Goal: Task Accomplishment & Management: Complete application form

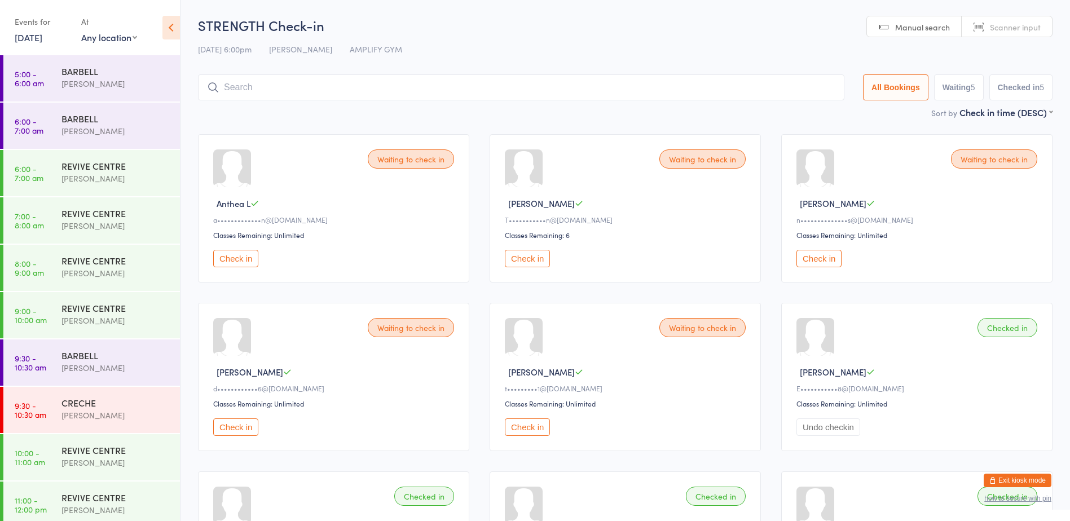
scroll to position [245, 0]
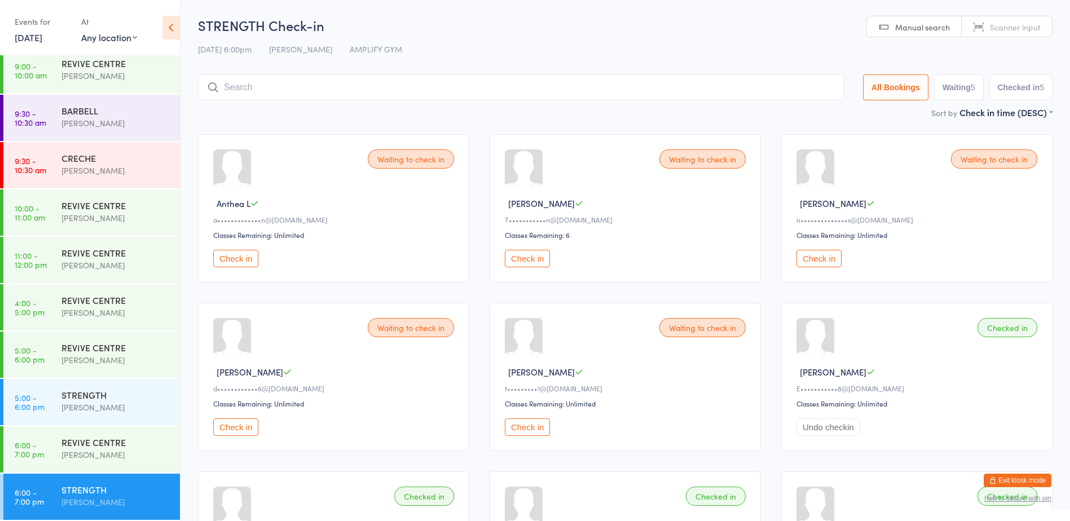
click at [236, 263] on button "Check in" at bounding box center [235, 258] width 45 height 17
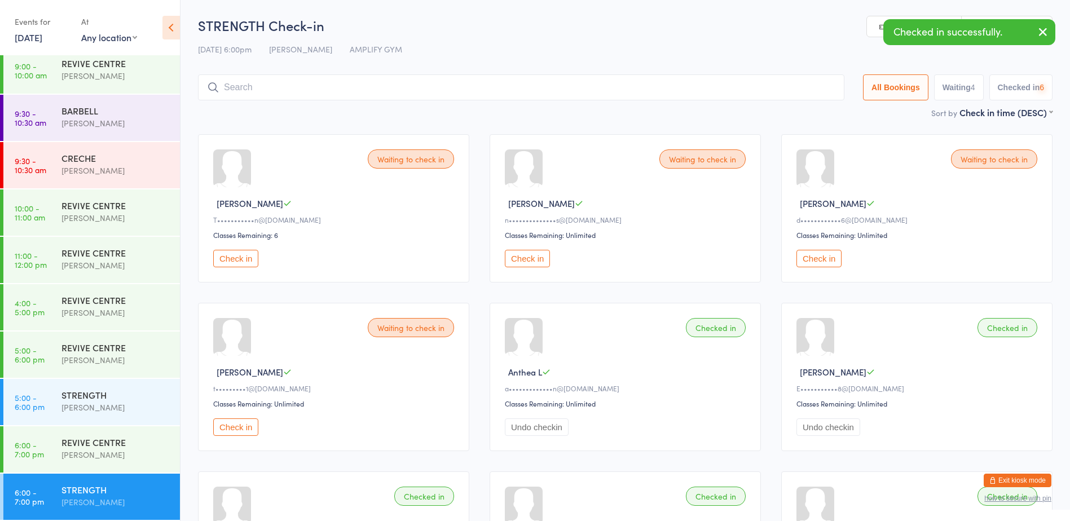
click at [236, 263] on button "Check in" at bounding box center [235, 258] width 45 height 17
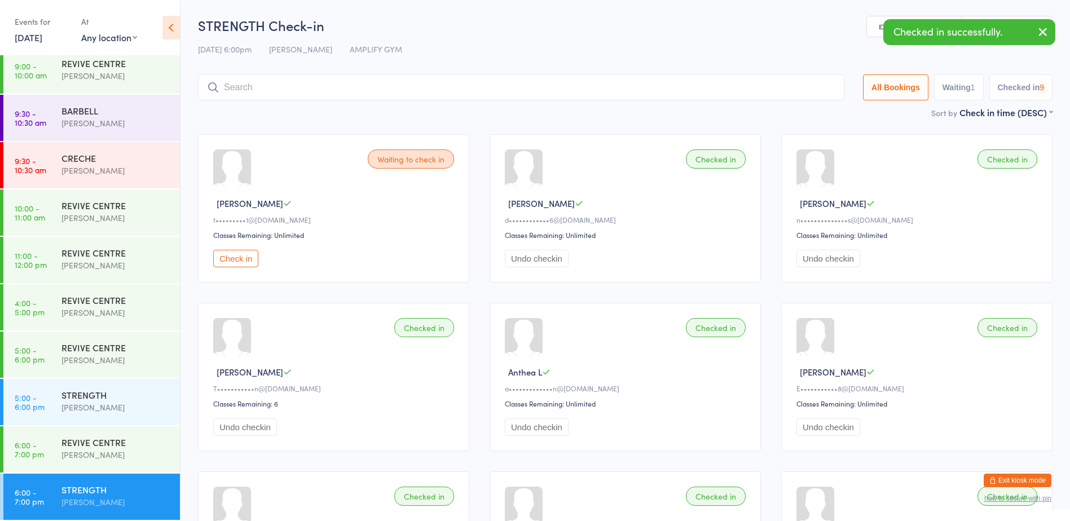
click at [236, 263] on button "Check in" at bounding box center [235, 258] width 45 height 17
click at [272, 89] on input "search" at bounding box center [521, 87] width 646 height 26
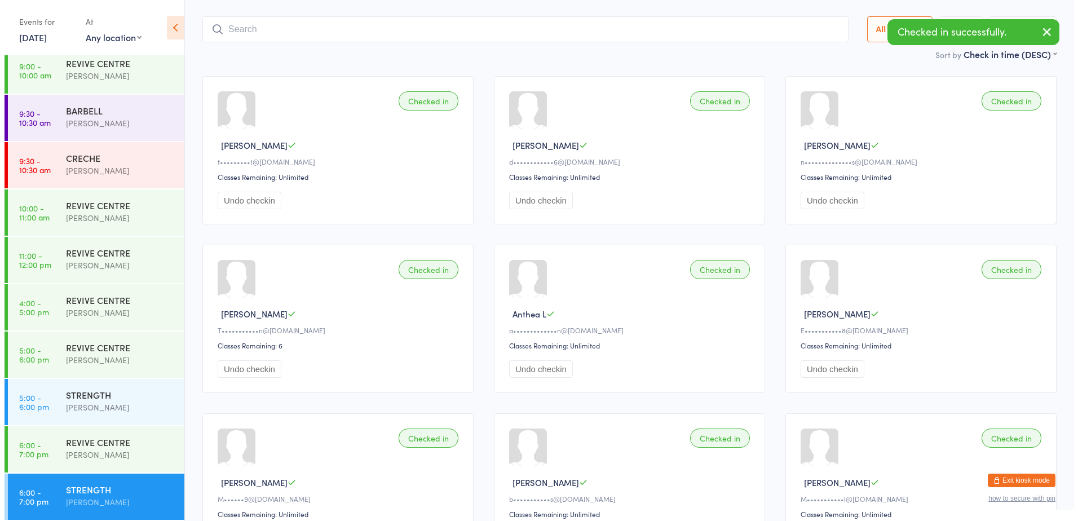
scroll to position [74, 0]
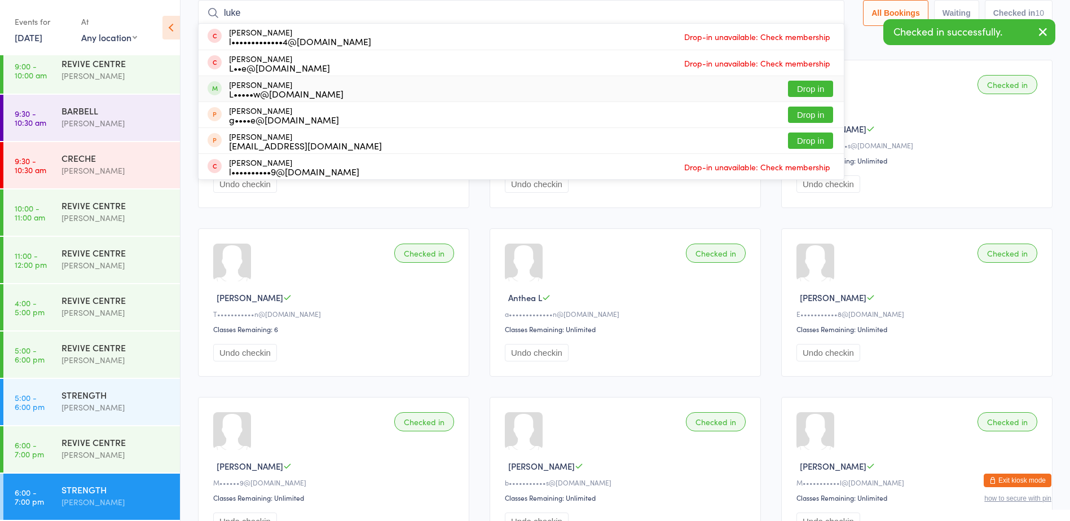
type input "luke"
click at [792, 89] on button "Drop in" at bounding box center [810, 89] width 45 height 16
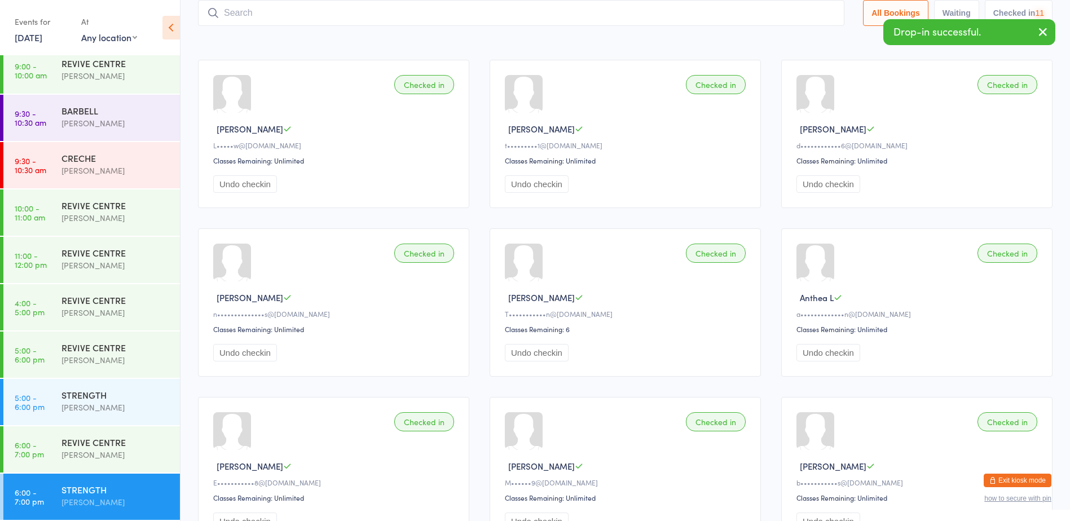
click at [1008, 480] on button "Exit kiosk mode" at bounding box center [1017, 481] width 68 height 14
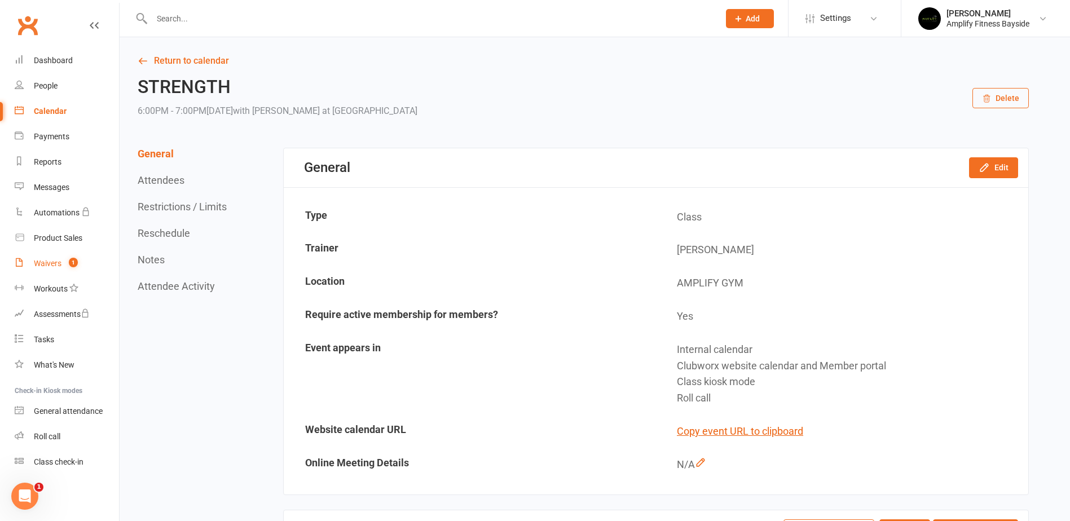
click at [82, 262] on link "Waivers 1" at bounding box center [67, 263] width 104 height 25
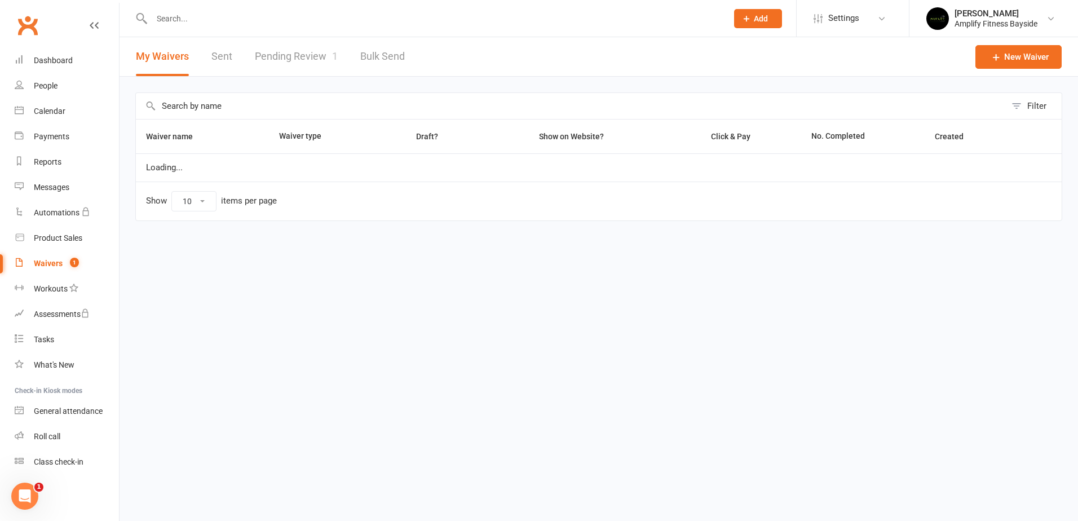
click at [295, 60] on link "Pending Review 1" at bounding box center [296, 56] width 83 height 39
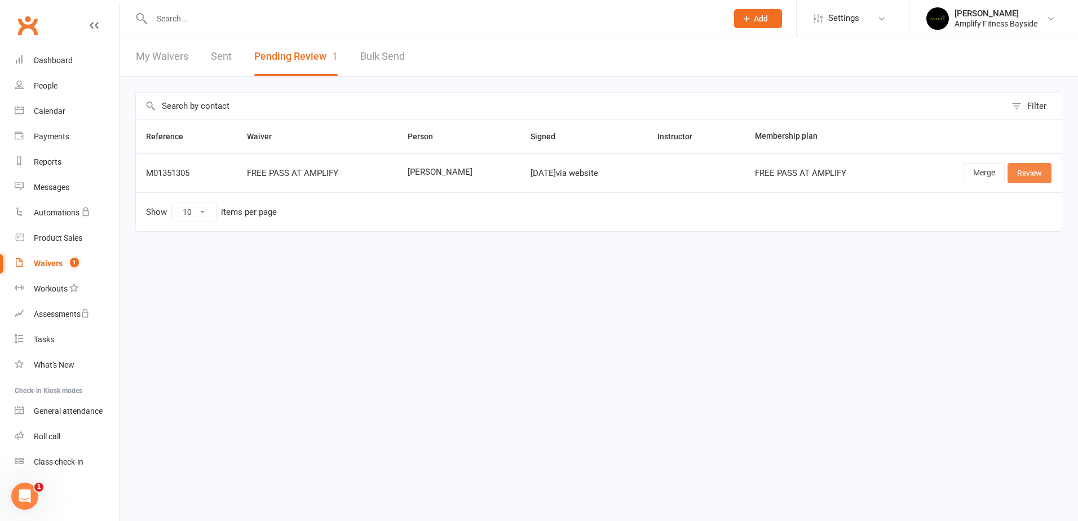
click at [1028, 169] on link "Review" at bounding box center [1030, 173] width 44 height 20
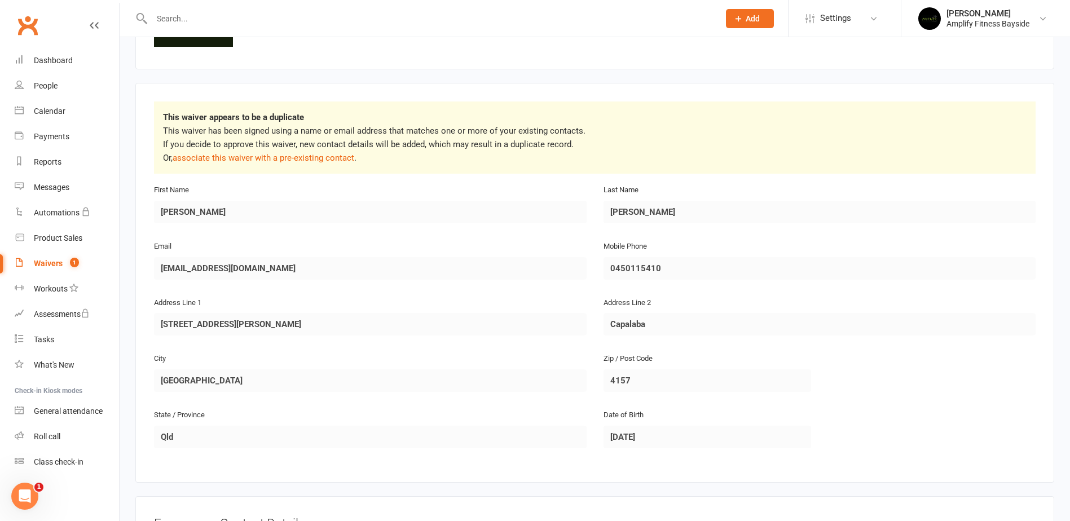
scroll to position [113, 0]
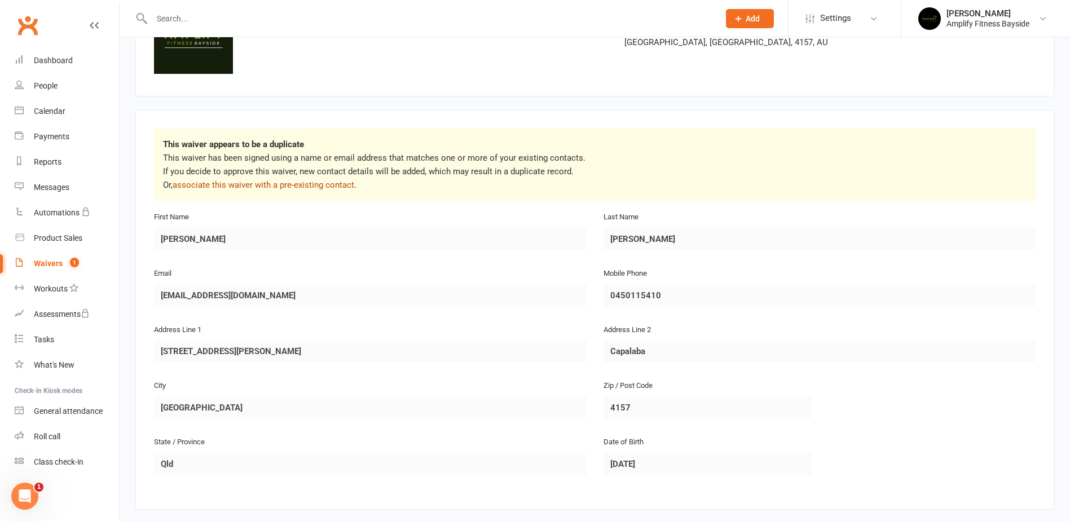
click at [304, 185] on link "associate this waiver with a pre-existing contact" at bounding box center [264, 185] width 182 height 10
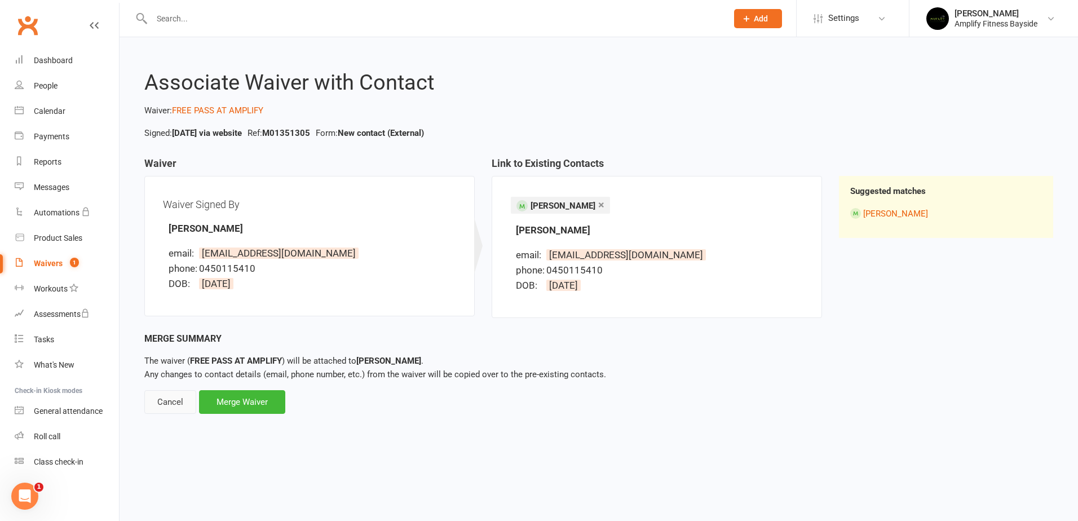
click at [176, 407] on div "Cancel" at bounding box center [170, 402] width 52 height 24
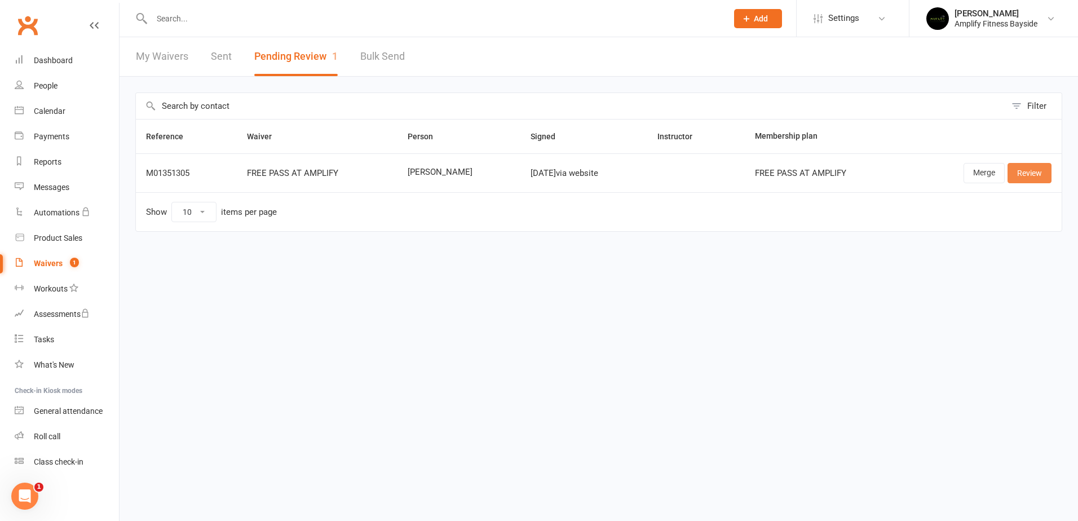
click at [1044, 175] on link "Review" at bounding box center [1030, 173] width 44 height 20
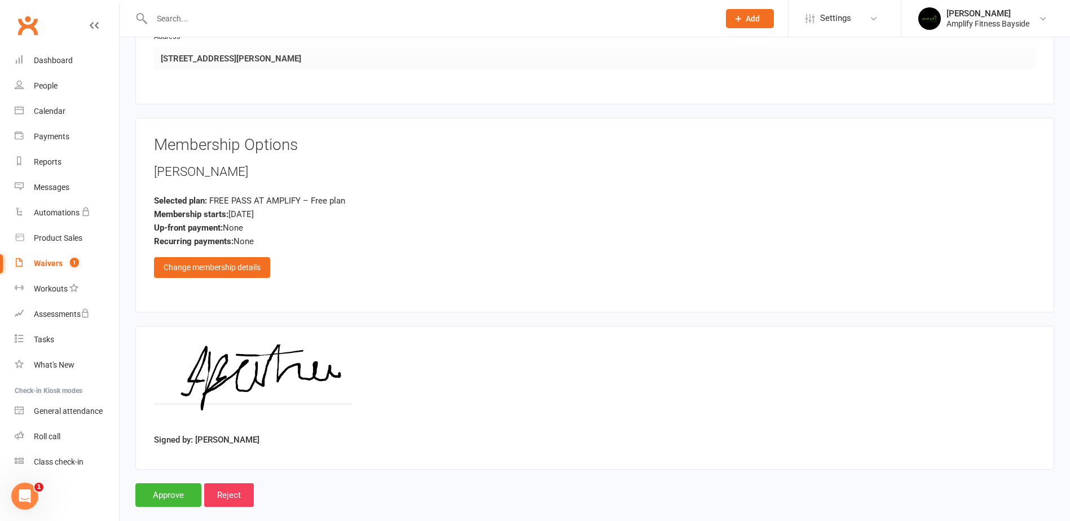
scroll to position [787, 0]
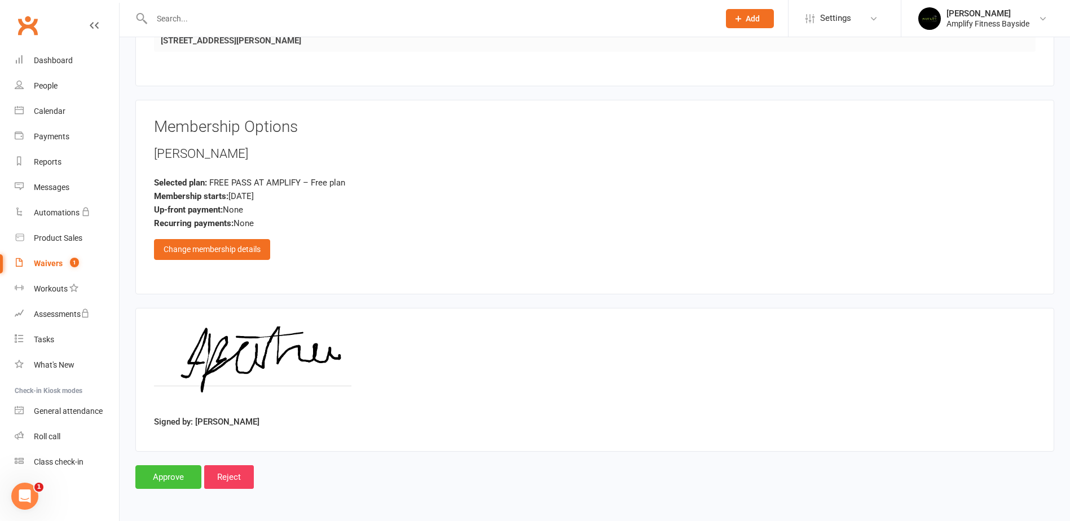
click at [173, 470] on input "Approve" at bounding box center [168, 477] width 66 height 24
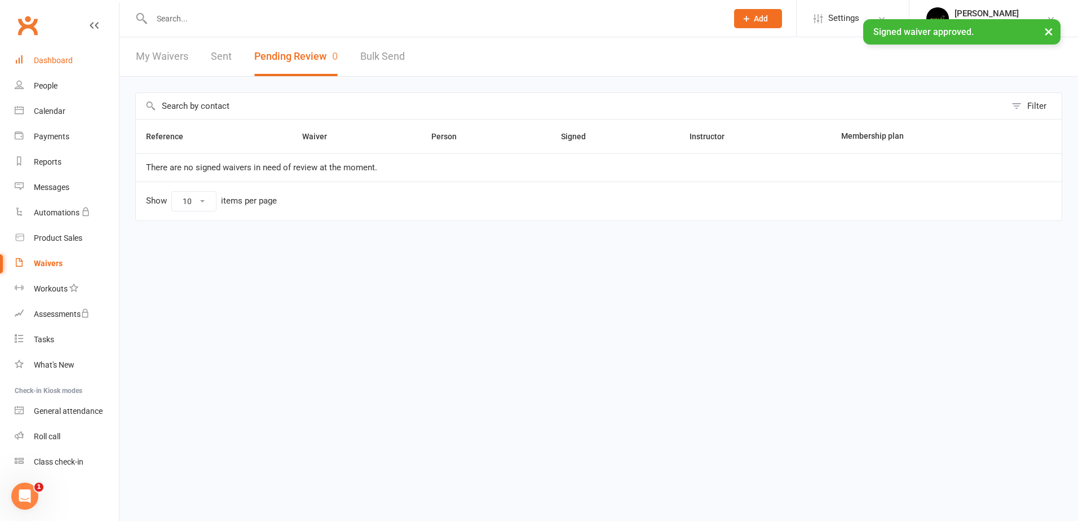
click at [70, 61] on div "Dashboard" at bounding box center [53, 60] width 39 height 9
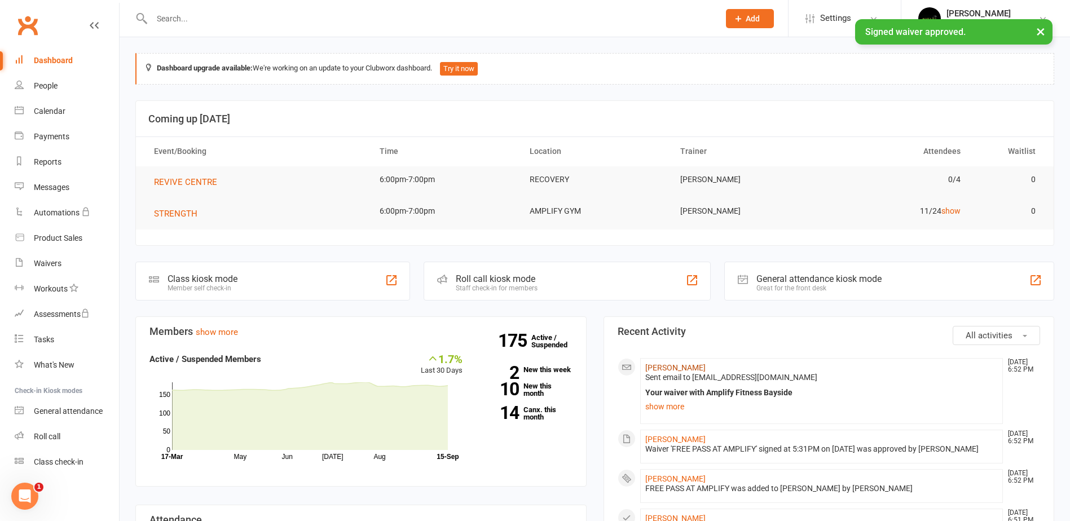
click at [679, 367] on link "[PERSON_NAME]" at bounding box center [675, 367] width 60 height 9
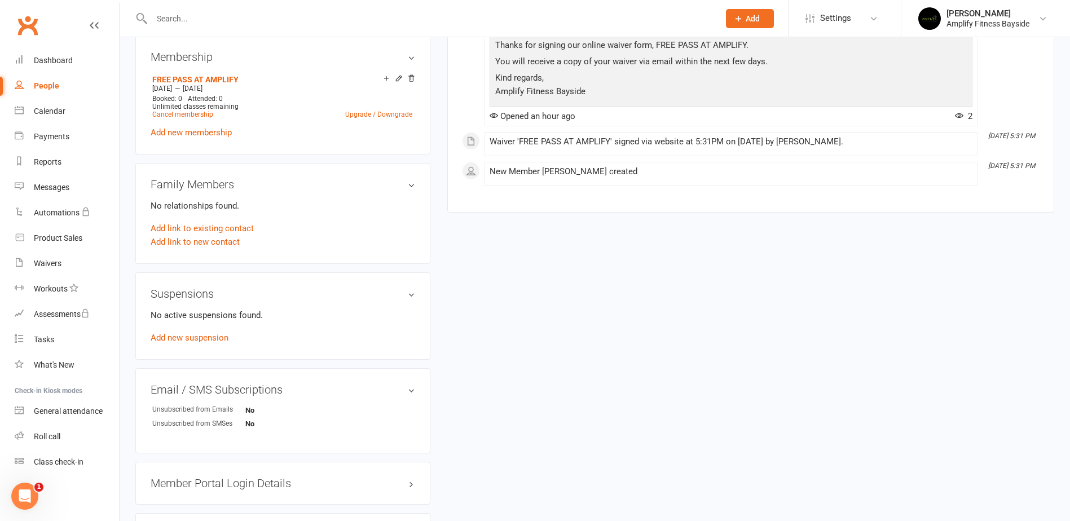
scroll to position [507, 0]
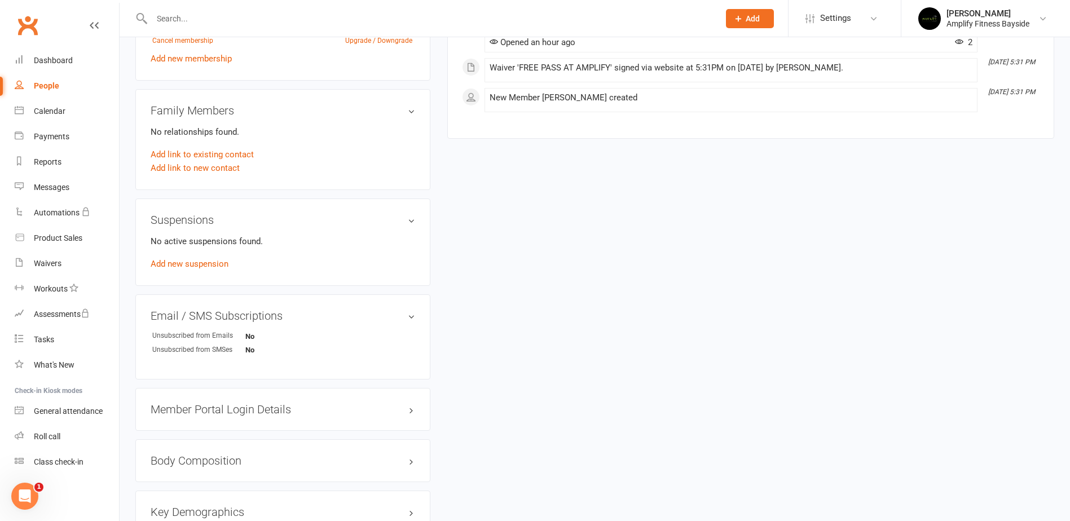
click at [235, 406] on h3 "Member Portal Login Details" at bounding box center [283, 409] width 264 height 12
click at [204, 480] on link "Send Member Details" at bounding box center [191, 481] width 81 height 10
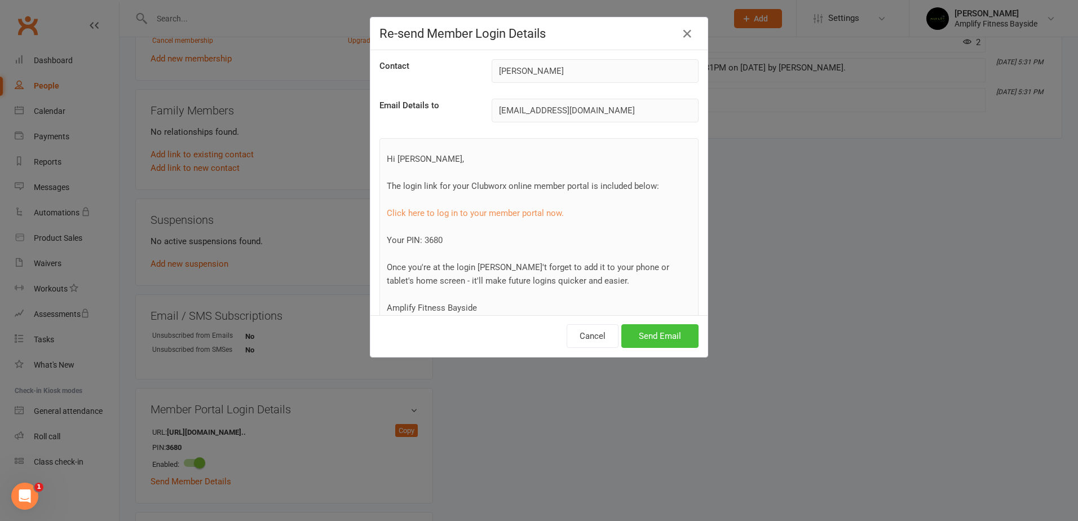
click at [668, 336] on button "Send Email" at bounding box center [659, 336] width 77 height 24
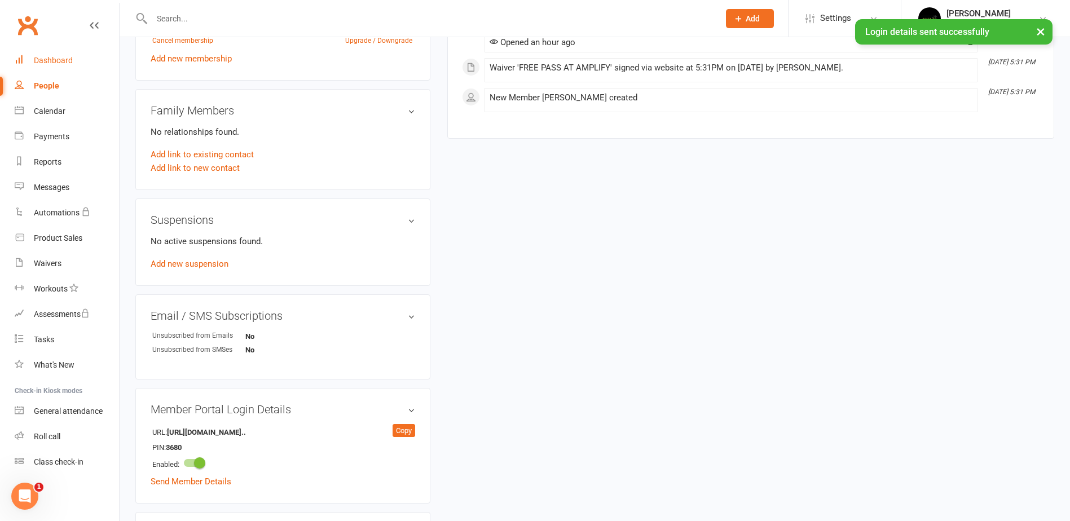
click at [85, 51] on link "Dashboard" at bounding box center [67, 60] width 104 height 25
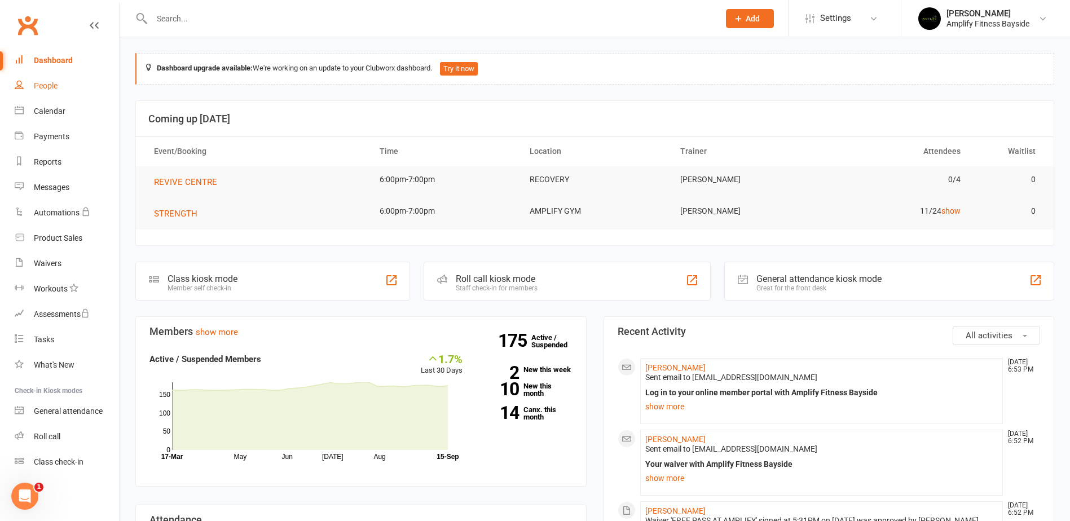
click at [46, 92] on link "People" at bounding box center [67, 85] width 104 height 25
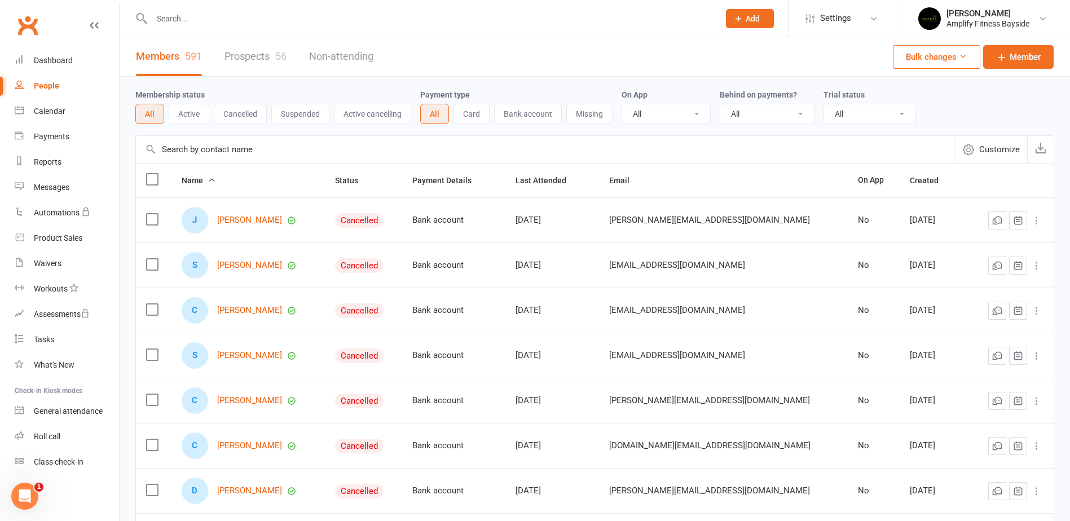
click at [259, 59] on link "Prospects 56" at bounding box center [255, 56] width 62 height 39
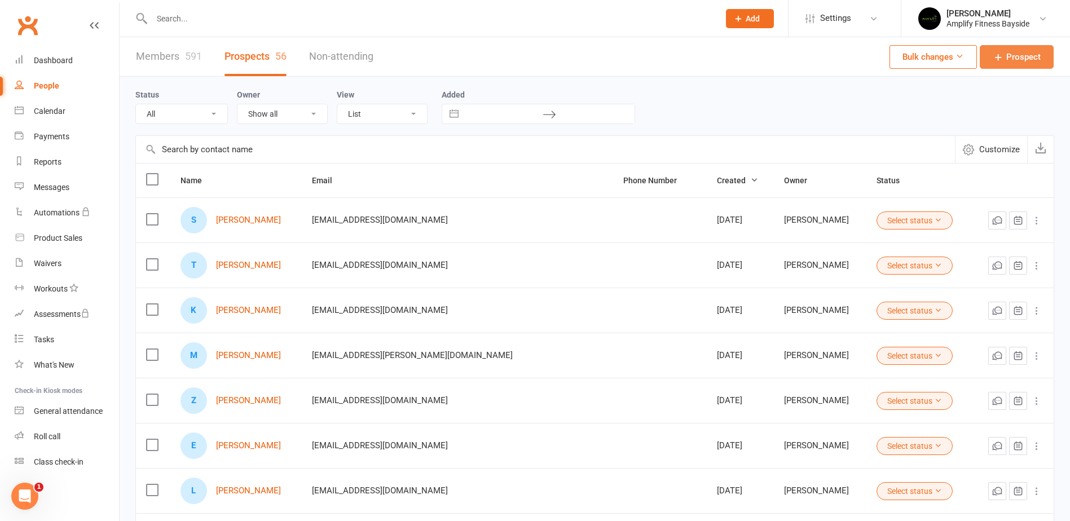
click at [1027, 48] on link "Prospect" at bounding box center [1016, 57] width 74 height 24
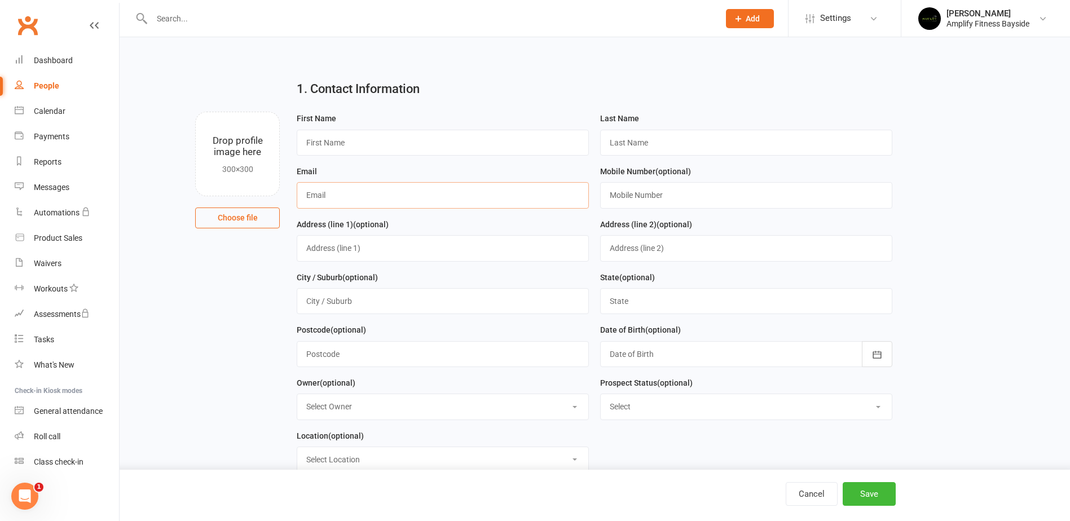
paste input "Lauren.d.smith@hotmail.com"
type input "Lauren.d.smith@hotmail.com"
paste input "Somes"
type input "Somes"
click at [480, 136] on input "text" at bounding box center [443, 143] width 292 height 26
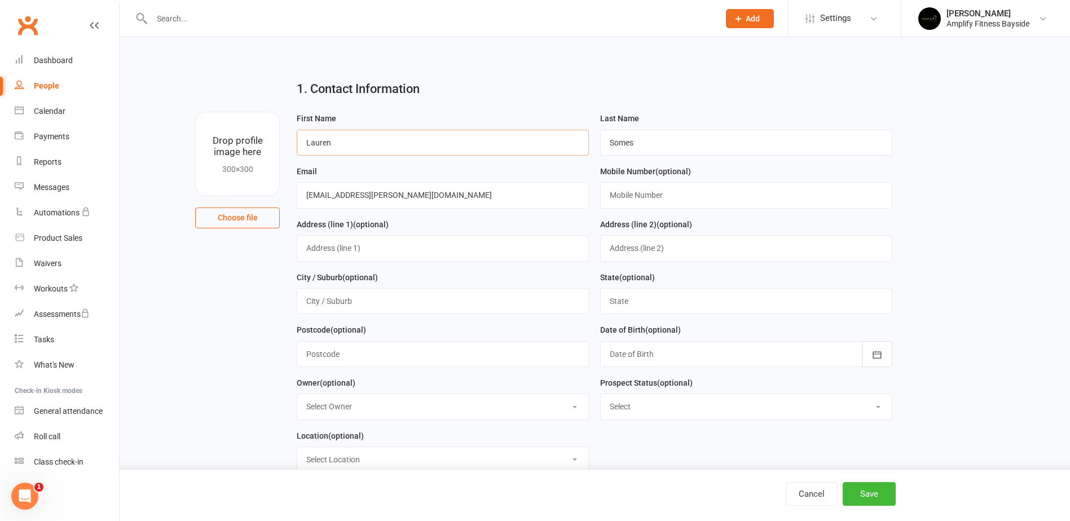
type input "Lauren"
paste input "0435589440"
type input "0435589440"
click at [864, 494] on button "Save" at bounding box center [868, 494] width 53 height 24
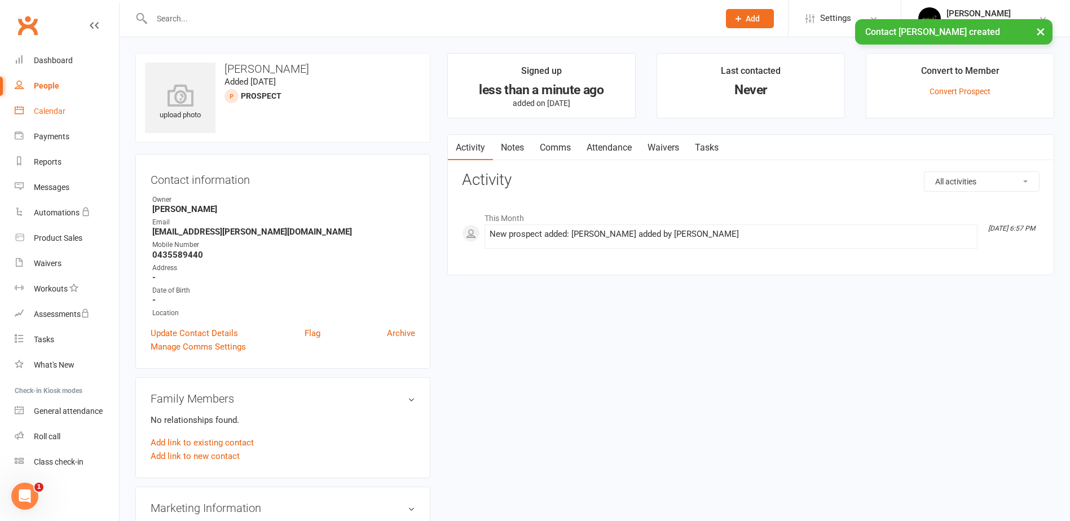
click at [64, 107] on div "Calendar" at bounding box center [50, 111] width 32 height 9
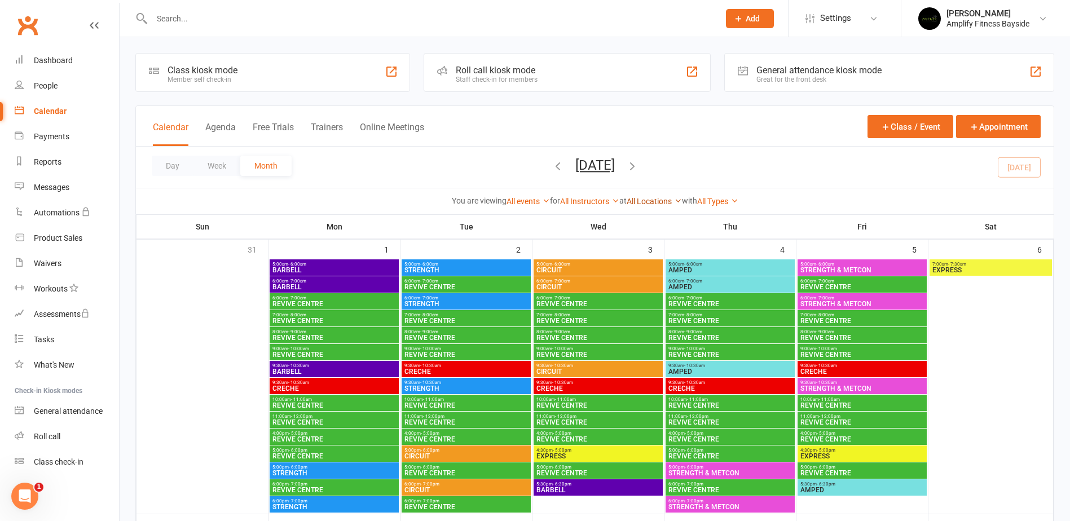
click at [665, 197] on link "All Locations" at bounding box center [653, 201] width 55 height 9
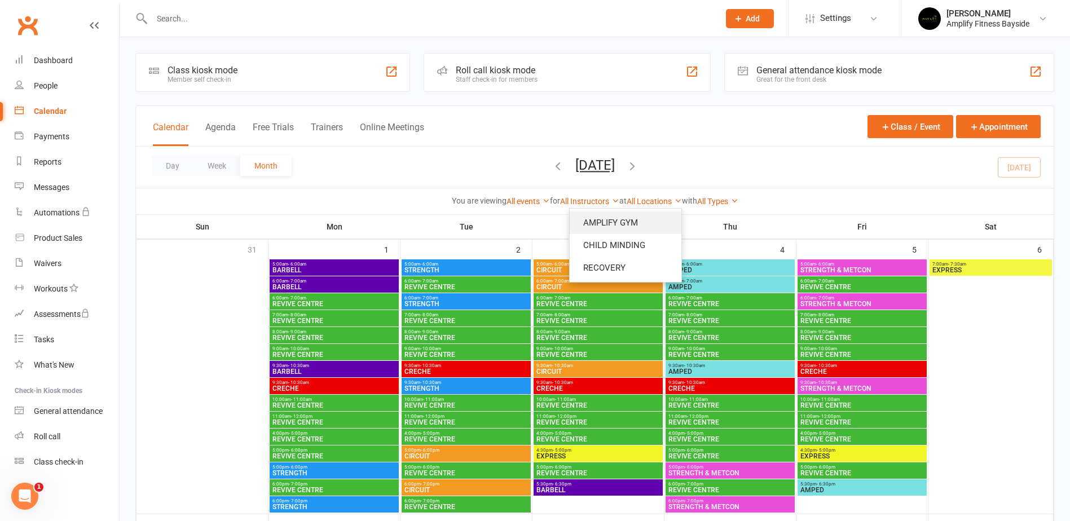
click at [649, 214] on link "AMPLIFY GYM" at bounding box center [625, 222] width 112 height 23
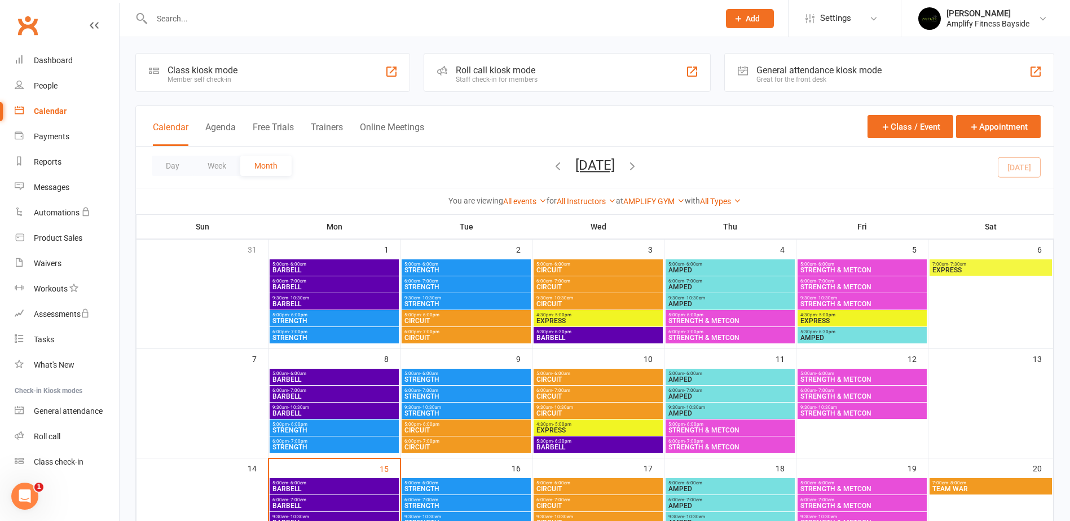
scroll to position [226, 0]
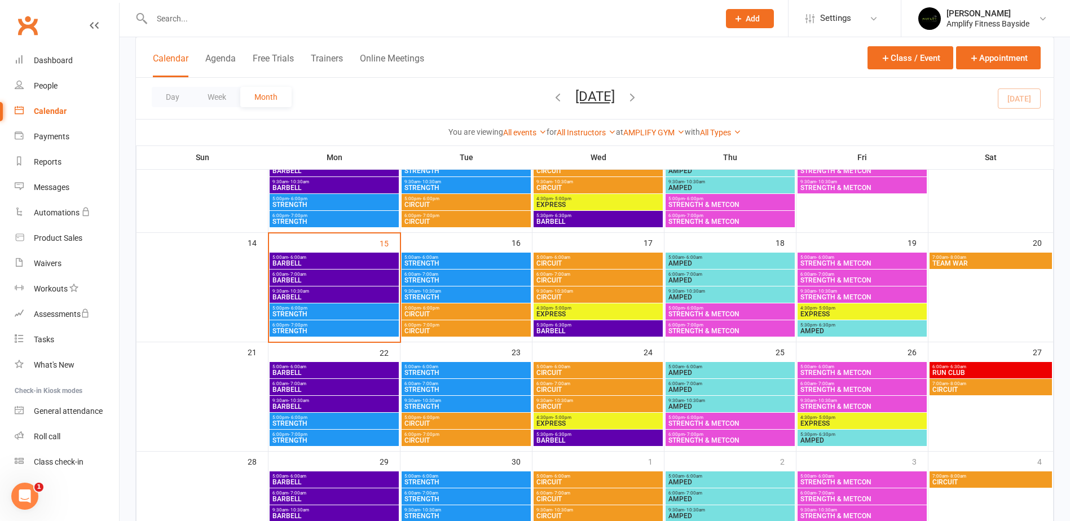
click at [420, 328] on span "CIRCUIT" at bounding box center [466, 331] width 125 height 7
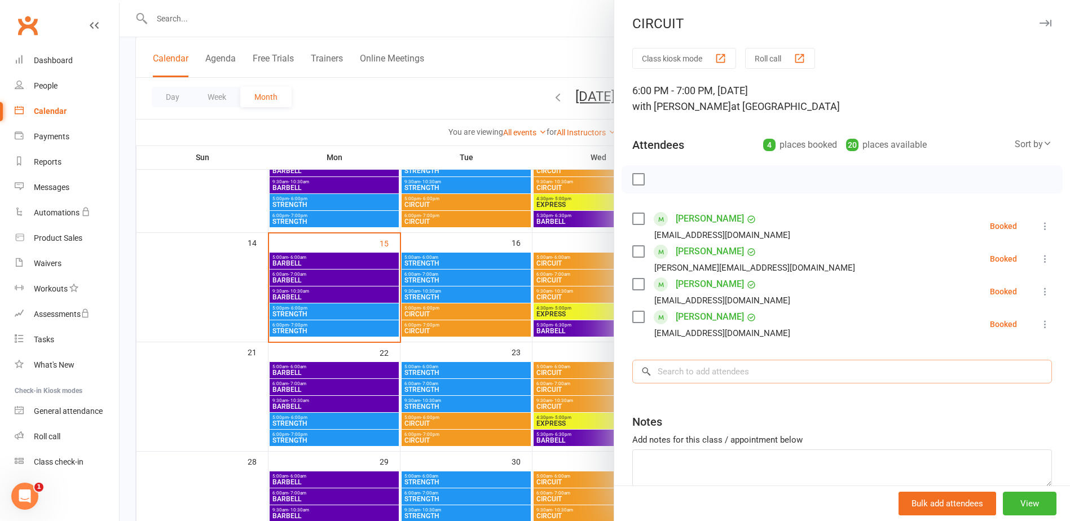
click at [699, 373] on input "search" at bounding box center [841, 372] width 419 height 24
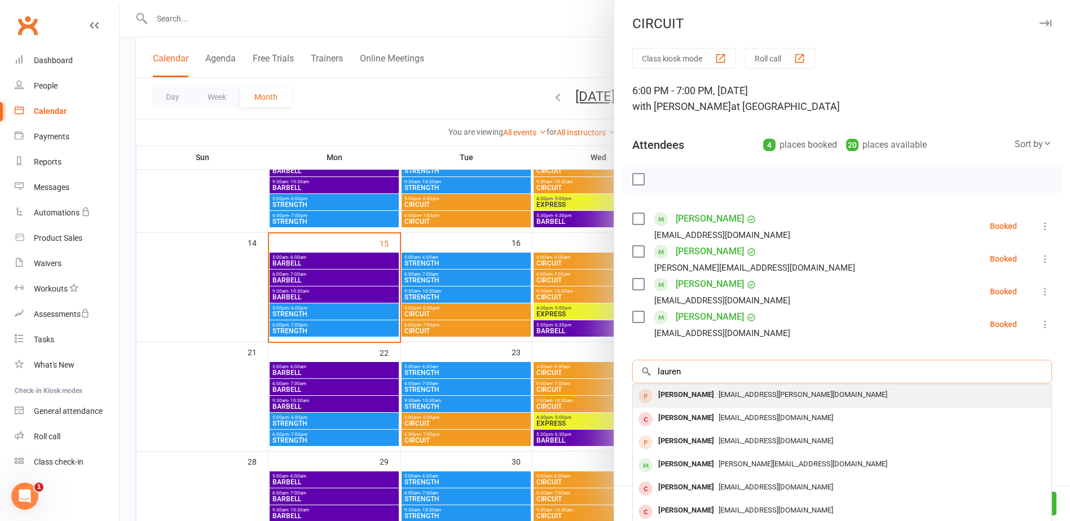
type input "lauren"
click at [693, 396] on div "Lauren Somes" at bounding box center [685, 395] width 65 height 16
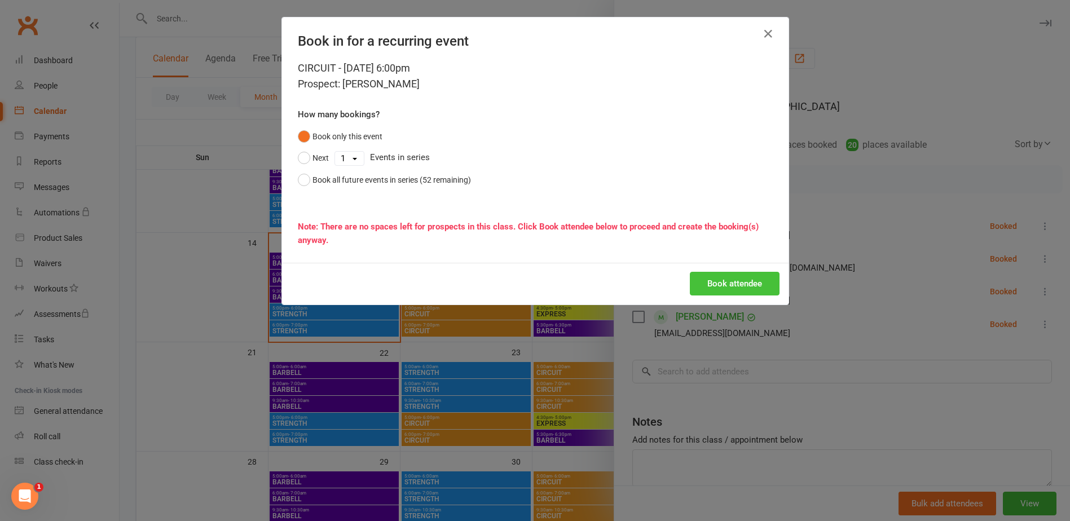
click at [736, 285] on button "Book attendee" at bounding box center [735, 284] width 90 height 24
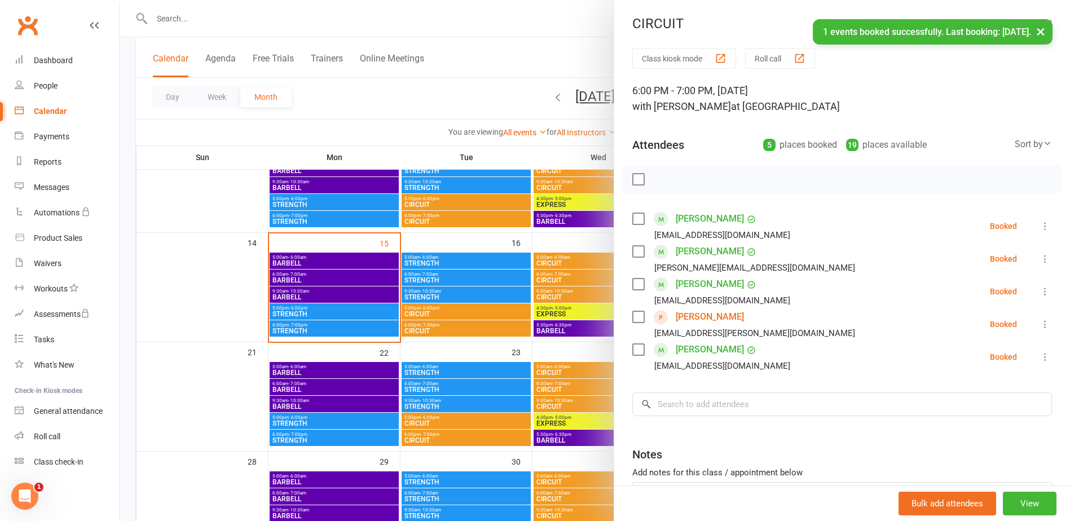
click at [133, 206] on div at bounding box center [595, 260] width 950 height 521
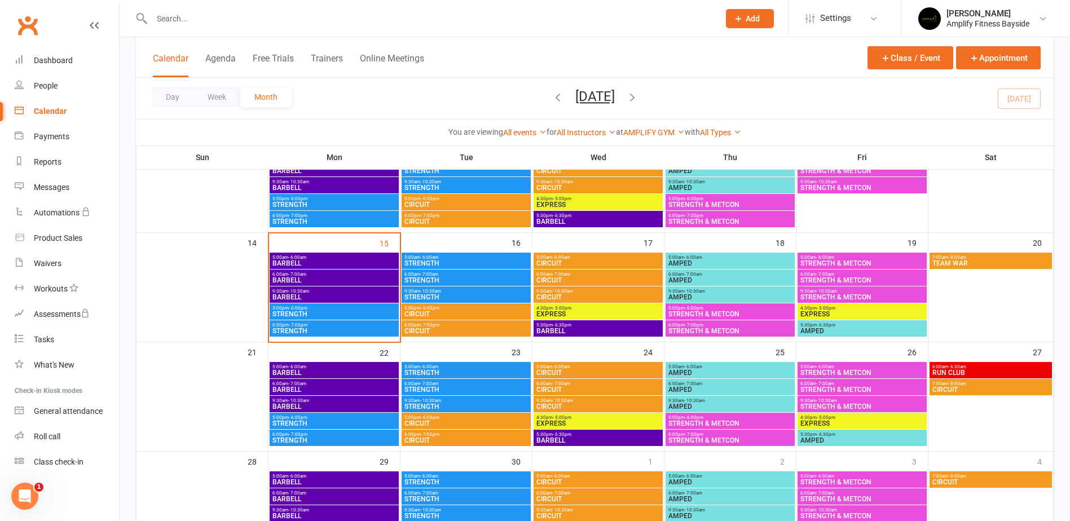
click at [563, 307] on span "- 5:00pm" at bounding box center [562, 308] width 19 height 5
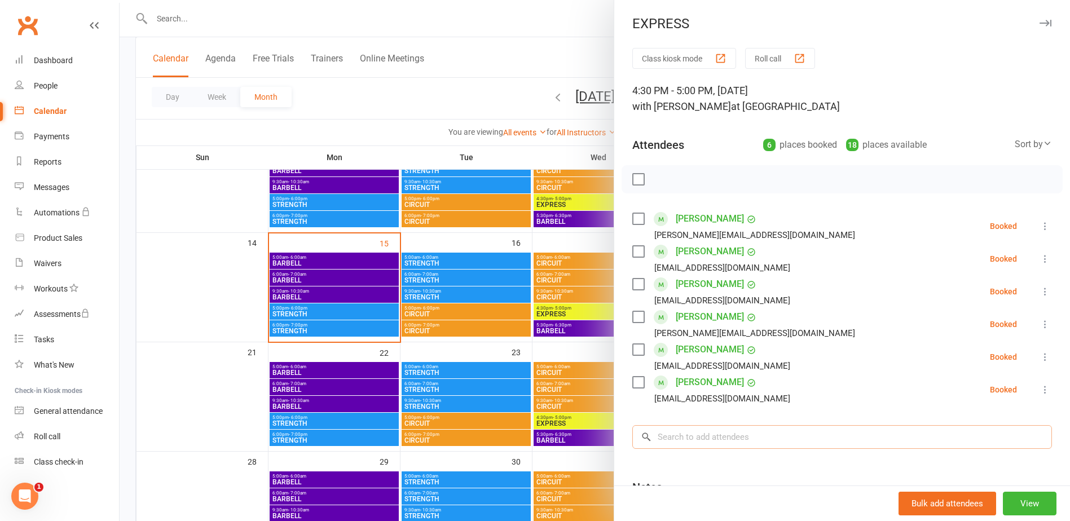
click at [681, 438] on input "search" at bounding box center [841, 437] width 419 height 24
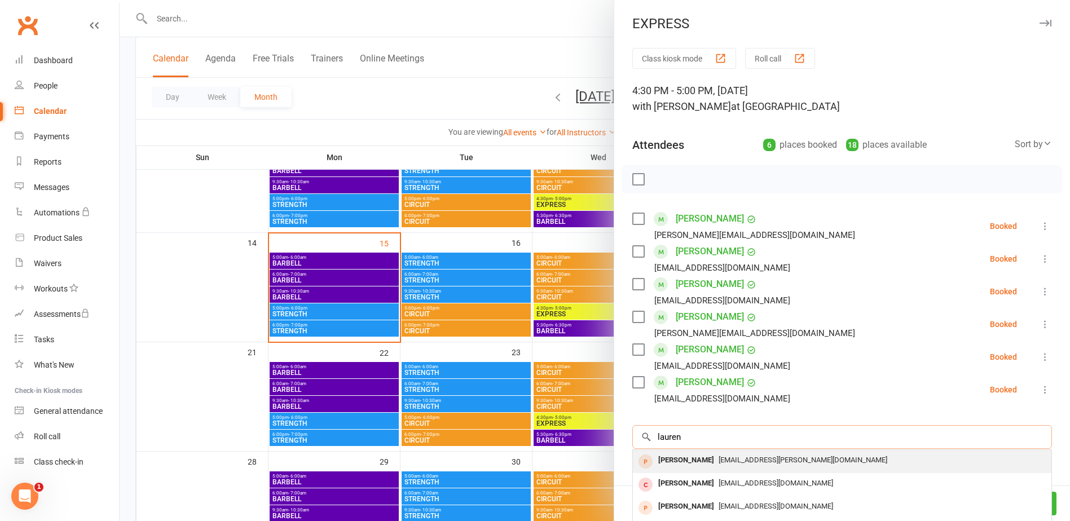
type input "lauren"
click at [684, 457] on div "Lauren Somes" at bounding box center [685, 460] width 65 height 16
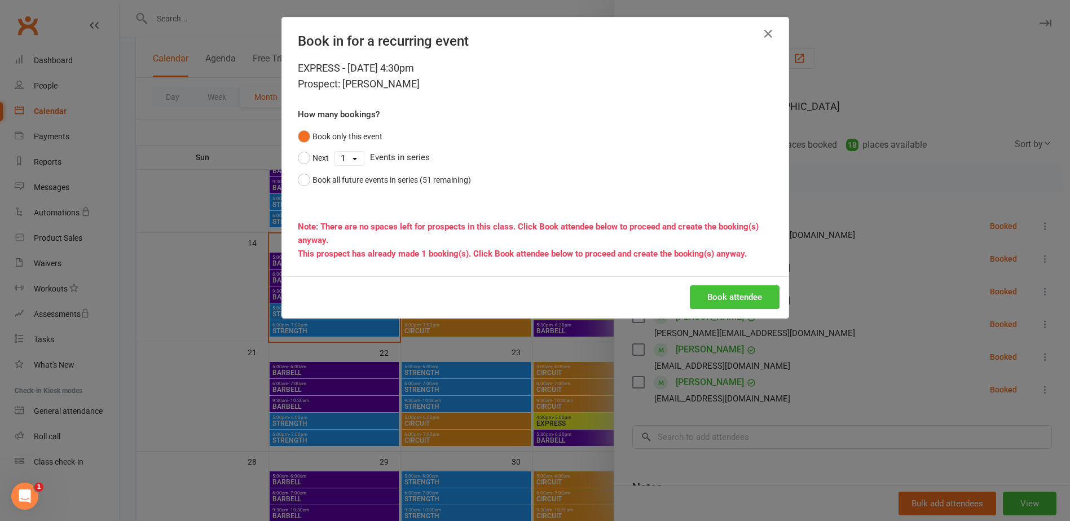
click at [718, 285] on button "Book attendee" at bounding box center [735, 297] width 90 height 24
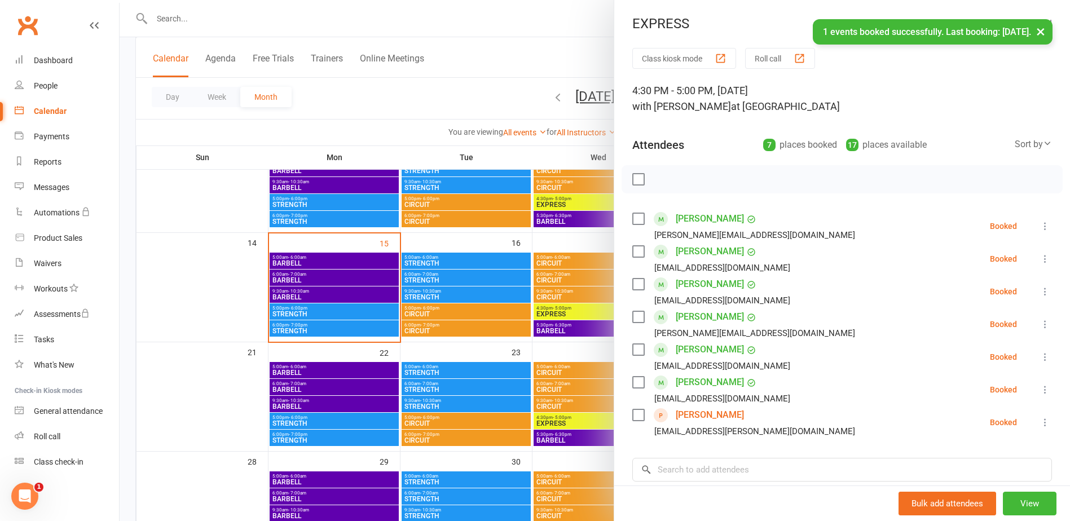
click at [126, 185] on div at bounding box center [595, 260] width 950 height 521
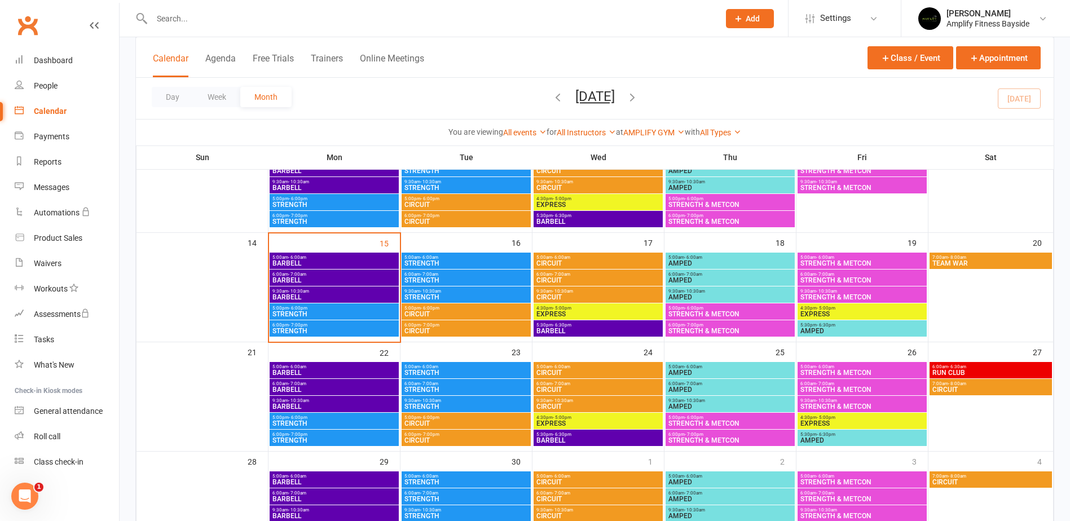
click at [820, 329] on span "AMPED" at bounding box center [861, 331] width 125 height 7
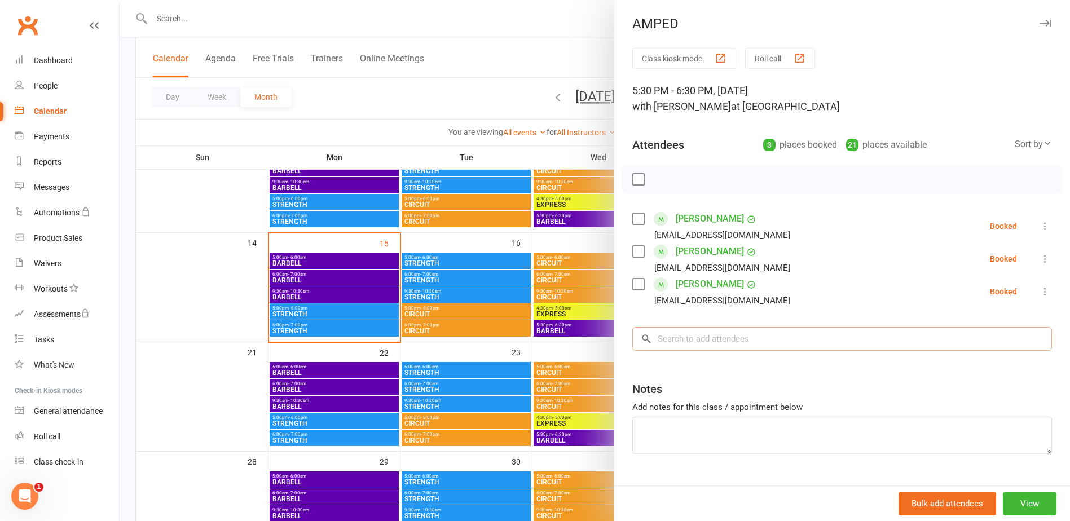
click at [687, 338] on input "search" at bounding box center [841, 339] width 419 height 24
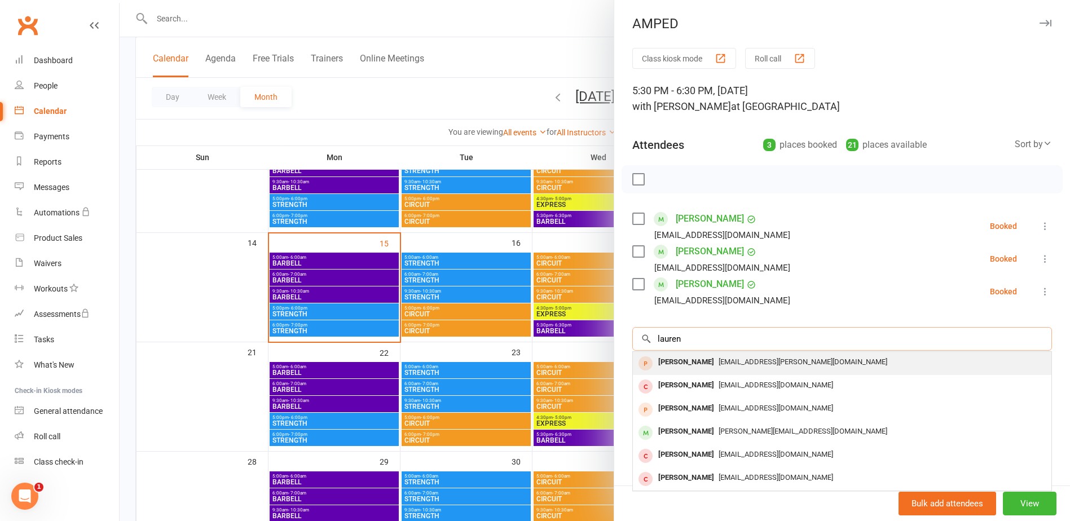
type input "lauren"
click at [691, 364] on div "Lauren Somes" at bounding box center [685, 362] width 65 height 16
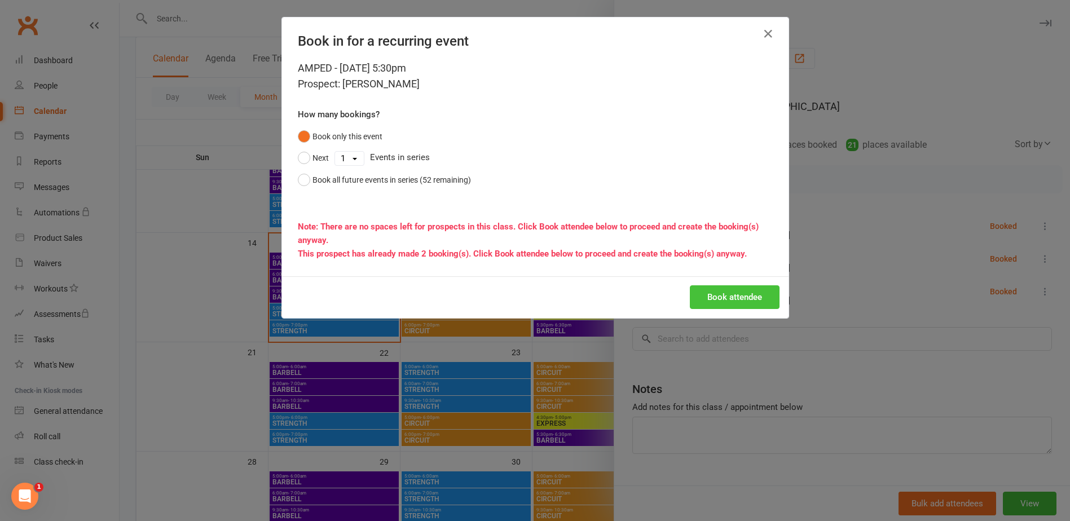
click at [754, 294] on button "Book attendee" at bounding box center [735, 297] width 90 height 24
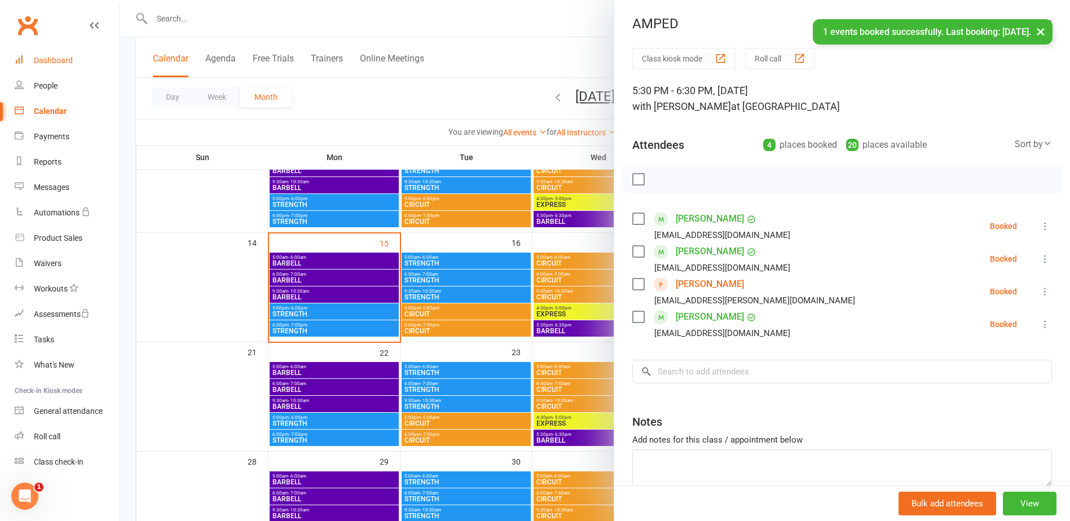
click at [64, 58] on div "Dashboard" at bounding box center [53, 60] width 39 height 9
